Goal: Navigation & Orientation: Find specific page/section

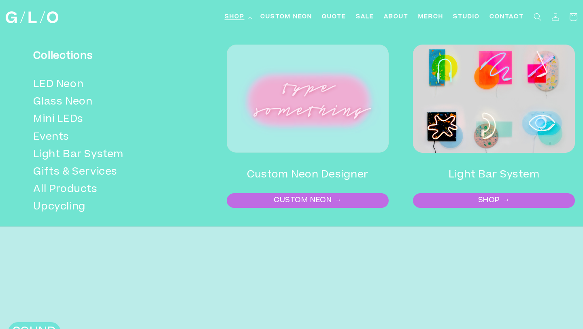
click at [481, 205] on link "SHOP →" at bounding box center [494, 200] width 160 height 13
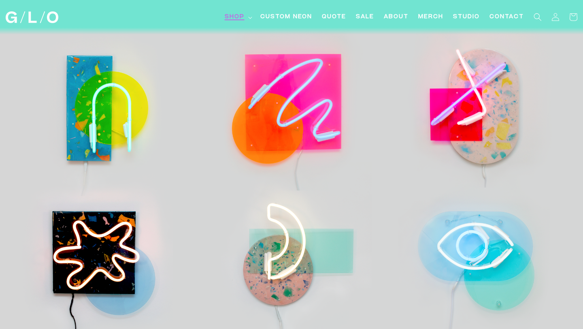
click at [242, 17] on span "Shop" at bounding box center [235, 17] width 20 height 9
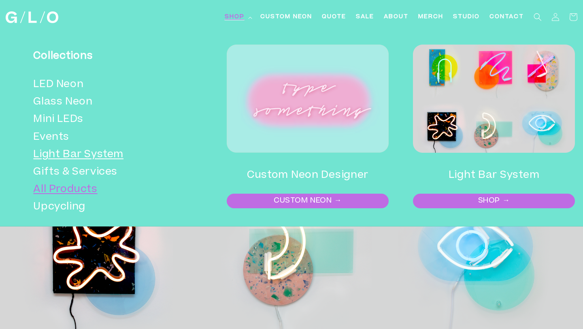
click at [70, 184] on link "All Products" at bounding box center [109, 189] width 152 height 17
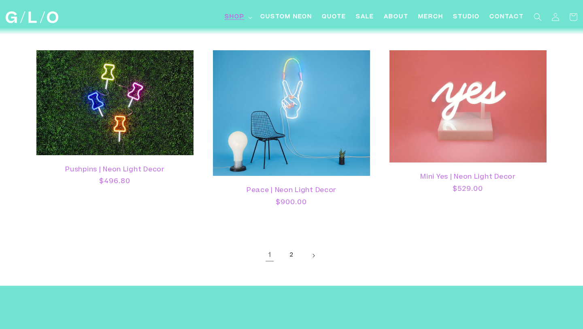
scroll to position [1510, 0]
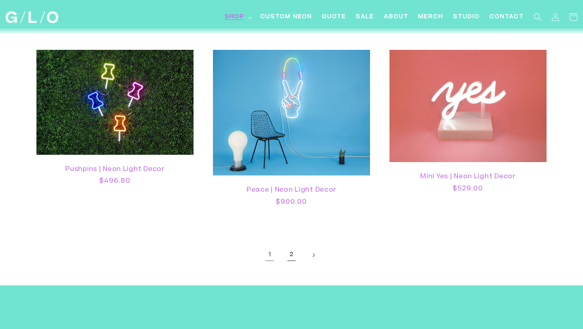
click at [290, 257] on link "2" at bounding box center [292, 255] width 18 height 18
